Goal: Task Accomplishment & Management: Use online tool/utility

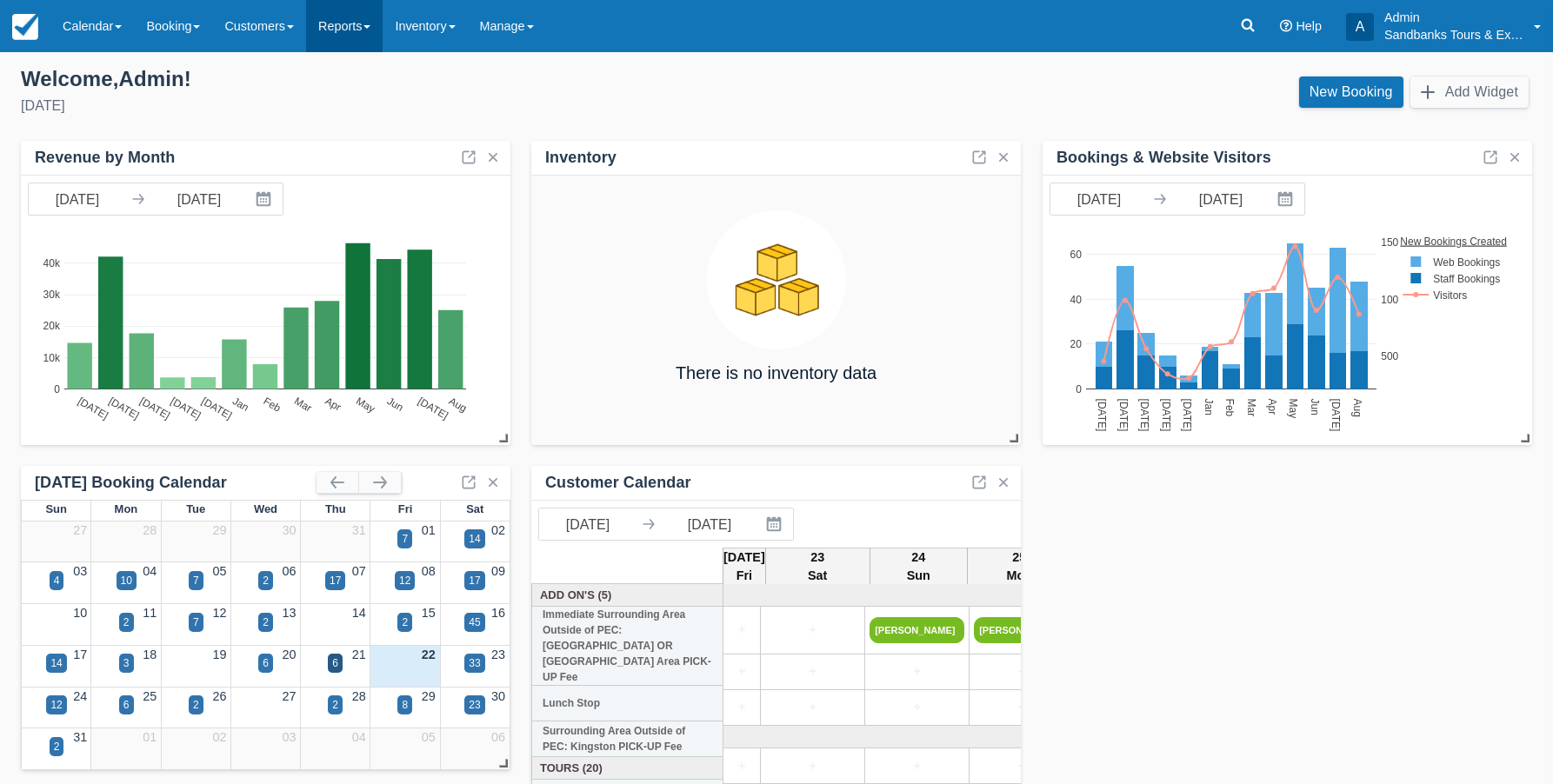
click at [349, 30] on link "Reports" at bounding box center [345, 26] width 77 height 52
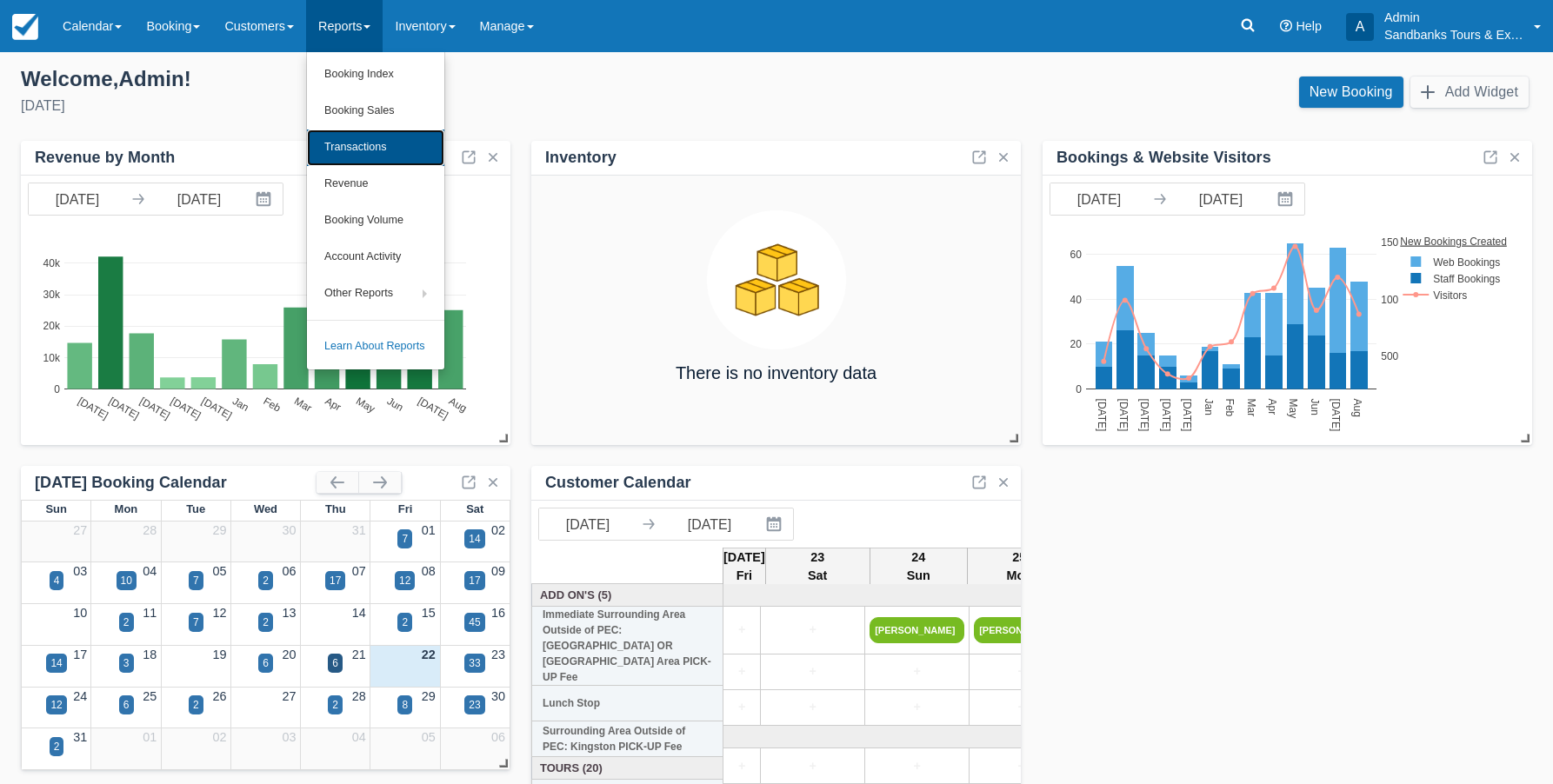
click at [352, 143] on link "Transactions" at bounding box center [375, 148] width 137 height 36
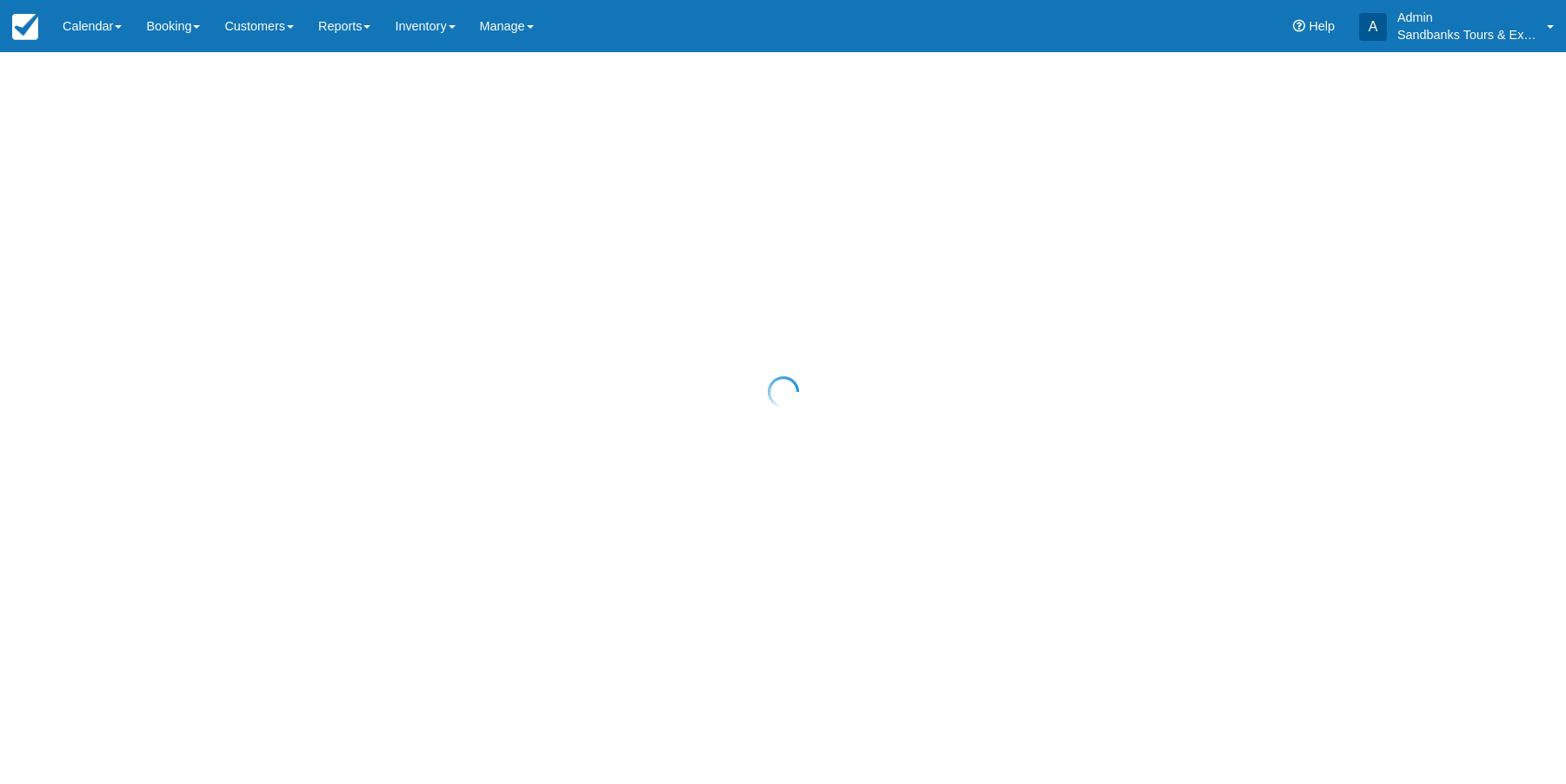
select select "10"
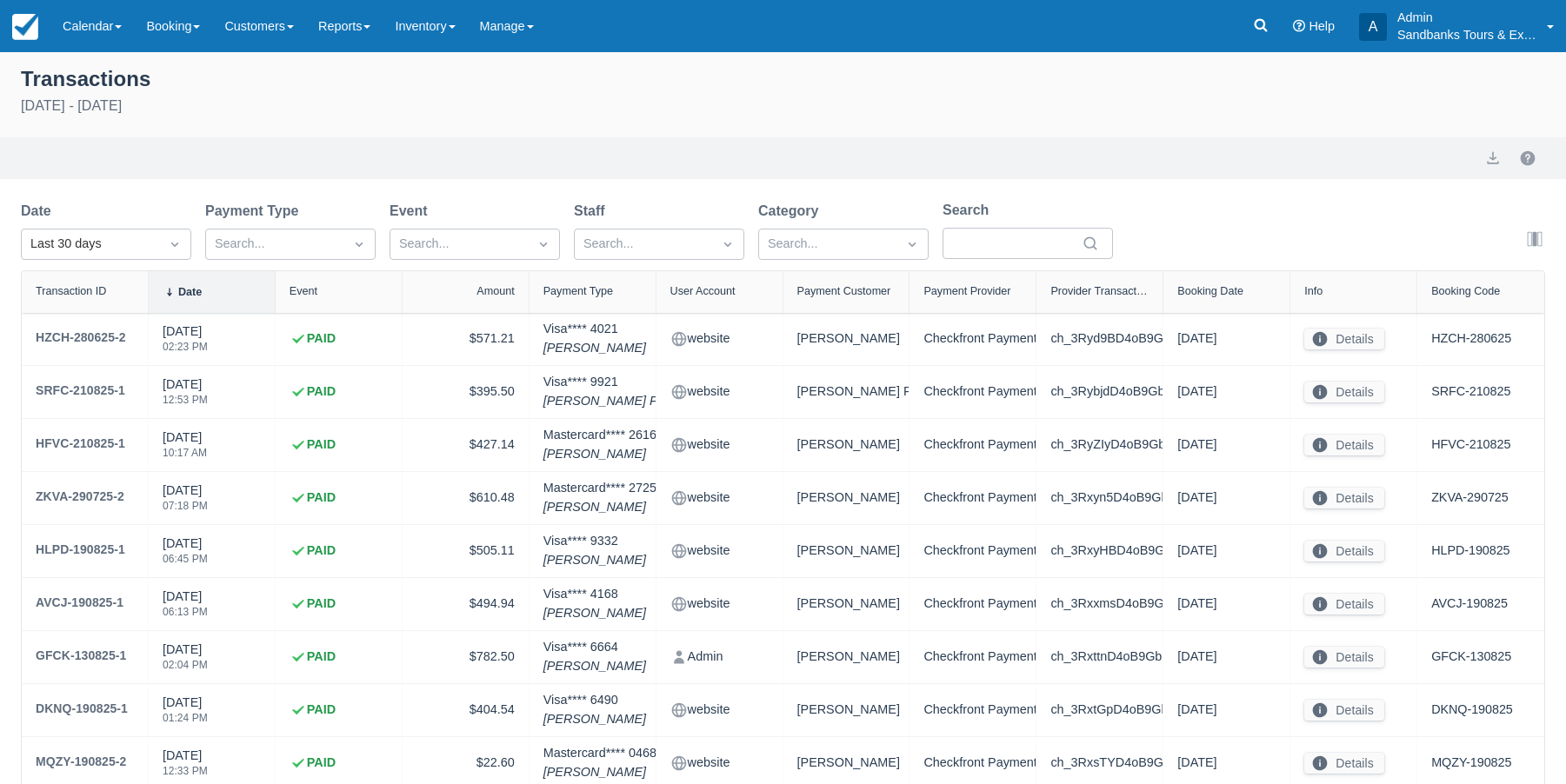
select select "10"
